Goal: Task Accomplishment & Management: Complete application form

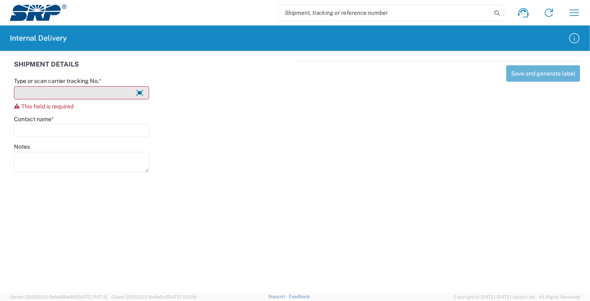
click at [82, 94] on input "Type or scan carrier tracking No. *" at bounding box center [81, 92] width 135 height 13
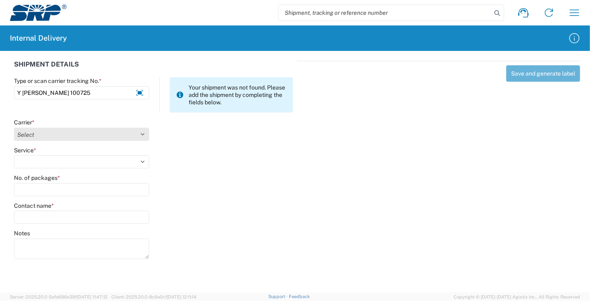
type input "Y [PERSON_NAME] 100725"
click at [76, 134] on select "Select Amazon Logistics ATI Trucking BC Dimerco Logistics Empire Southwest FedE…" at bounding box center [81, 134] width 135 height 13
select select "18713"
click at [14, 128] on select "Select Amazon Logistics ATI Trucking BC Dimerco Logistics Empire Southwest FedE…" at bounding box center [81, 134] width 135 height 13
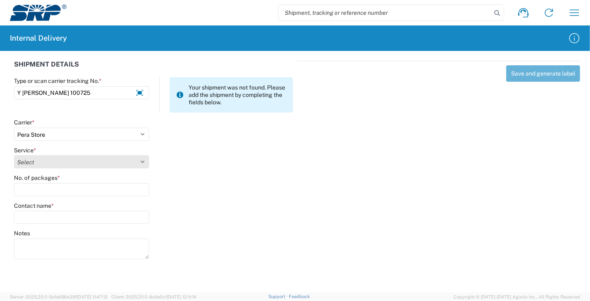
click at [45, 162] on select "Select Ground Inter-Office" at bounding box center [81, 161] width 135 height 13
select select "35763"
click at [14, 155] on select "Select Ground Inter-Office" at bounding box center [81, 161] width 135 height 13
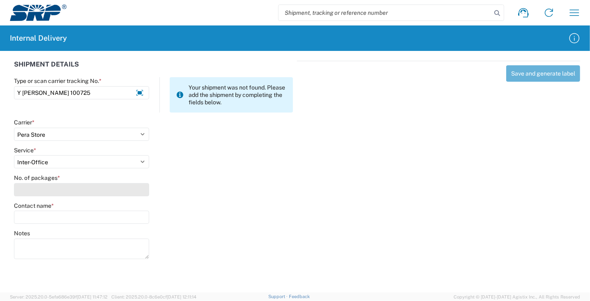
click at [51, 191] on input "No. of packages *" at bounding box center [81, 189] width 135 height 13
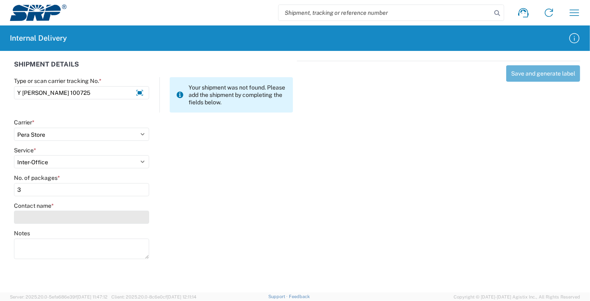
type input "3"
click at [78, 216] on input "Contact name *" at bounding box center [81, 217] width 135 height 13
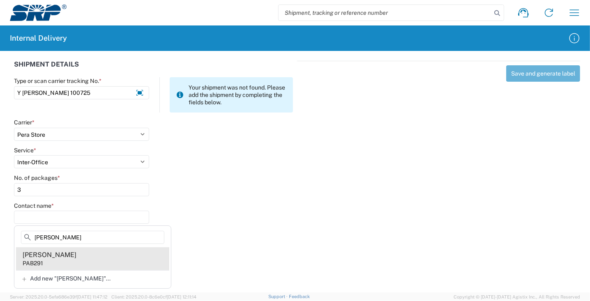
type input "[PERSON_NAME]"
click at [95, 262] on agx-address-suggestion-item "[PERSON_NAME] PAB291" at bounding box center [92, 258] width 153 height 23
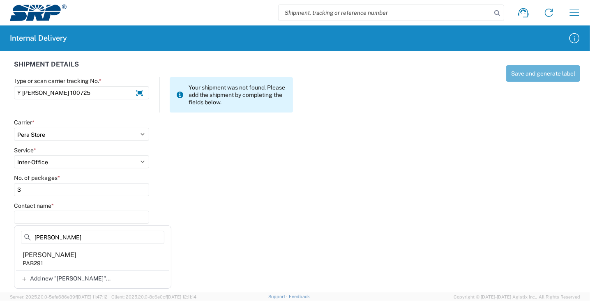
type input "[PERSON_NAME]"
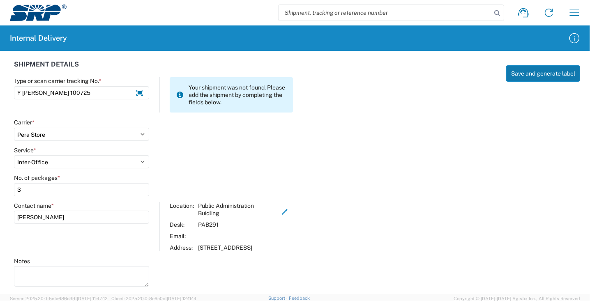
click at [540, 73] on button "Save and generate label" at bounding box center [543, 73] width 74 height 16
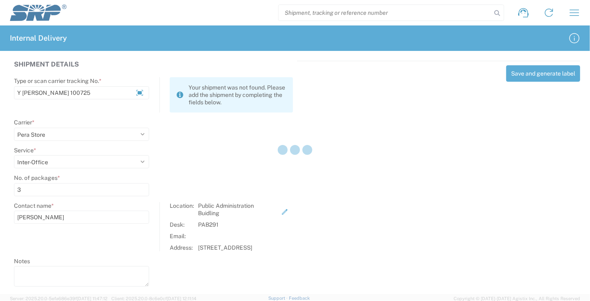
select select
